Goal: Information Seeking & Learning: Understand process/instructions

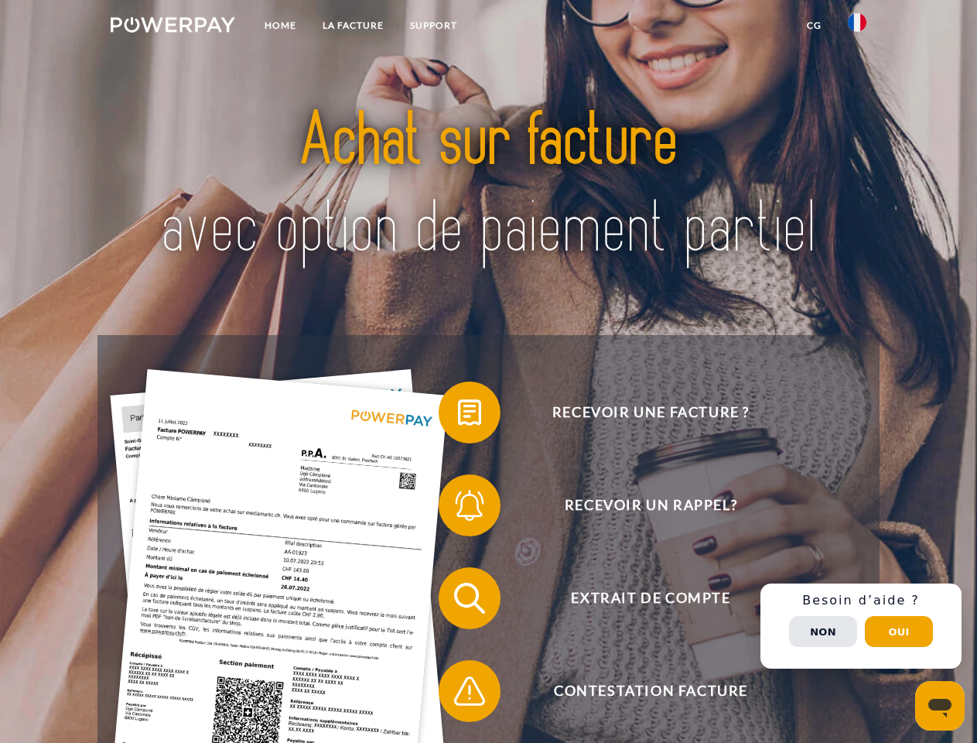
click at [173, 27] on img at bounding box center [173, 24] width 125 height 15
click at [857, 27] on img at bounding box center [857, 22] width 19 height 19
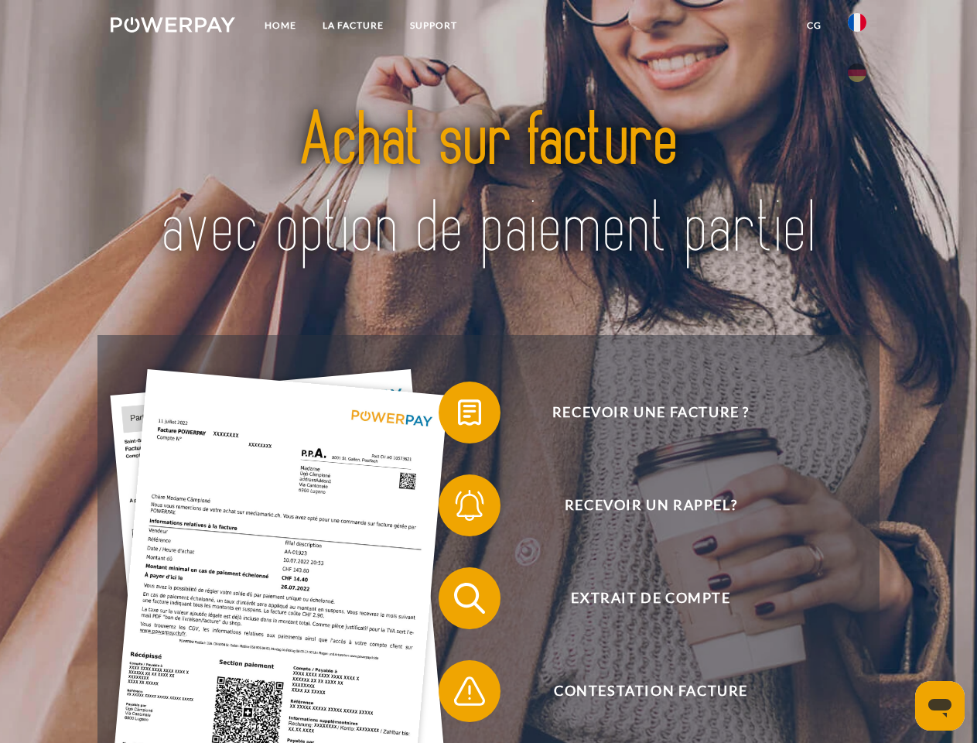
click at [814, 26] on link "CG" at bounding box center [814, 26] width 41 height 28
click at [458, 415] on span at bounding box center [446, 412] width 77 height 77
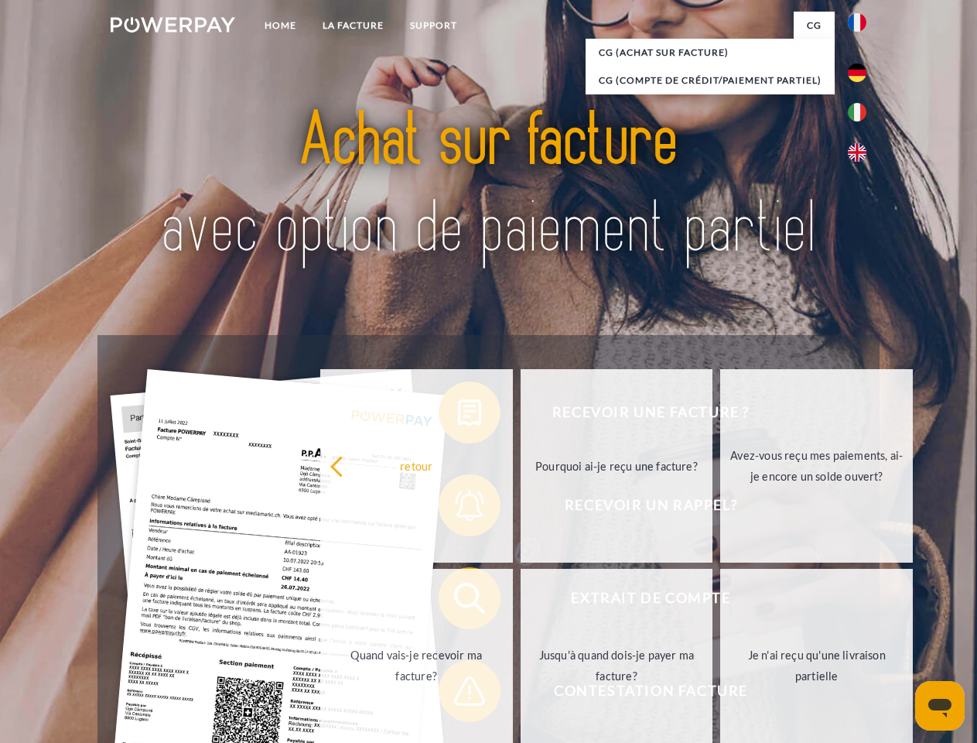
click at [458, 508] on div "Recevoir une facture ? Recevoir un rappel? Extrait de compte retour" at bounding box center [487, 644] width 781 height 619
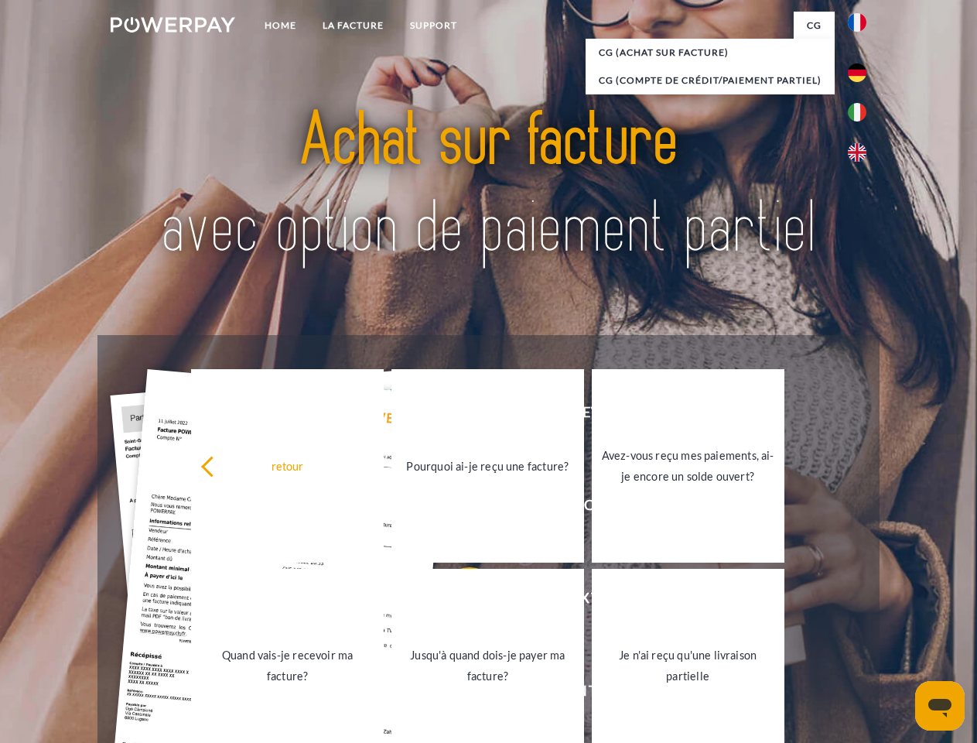
click at [458, 601] on link "Jusqu'à quand dois-je payer ma facture?" at bounding box center [487, 665] width 193 height 193
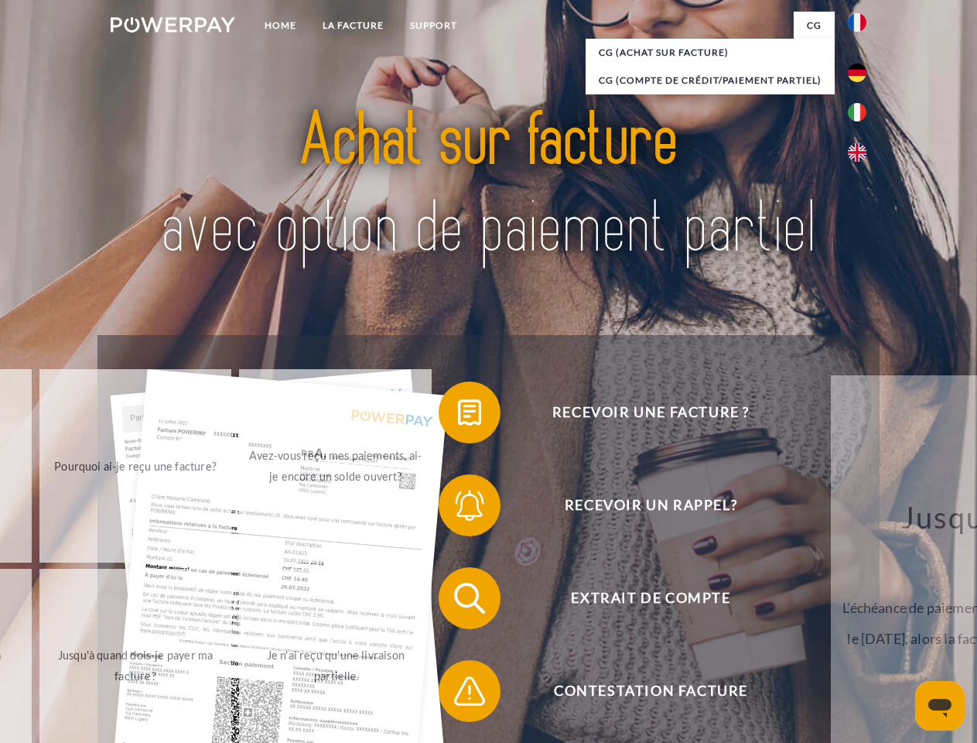
click at [458, 694] on span at bounding box center [446, 690] width 77 height 77
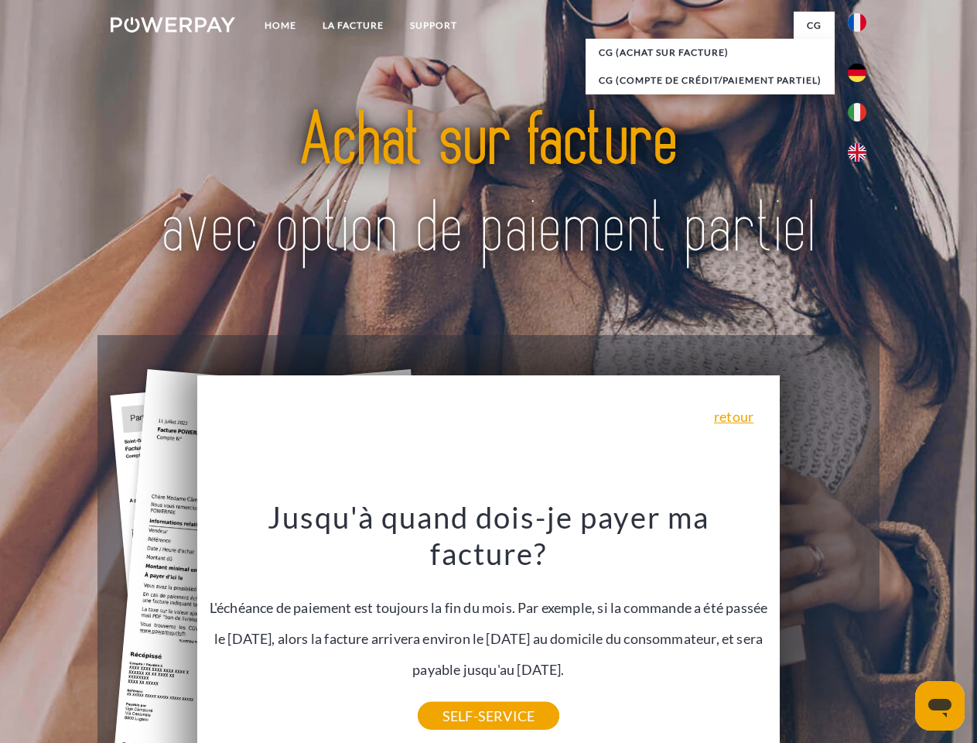
click at [861, 626] on div "Recevoir une facture ? Recevoir un rappel? Extrait de compte retour" at bounding box center [487, 644] width 781 height 619
click at [823, 629] on span "Extrait de compte" at bounding box center [650, 598] width 379 height 62
click at [899, 631] on header "Home LA FACTURE Support" at bounding box center [488, 534] width 977 height 1068
